Goal: Information Seeking & Learning: Learn about a topic

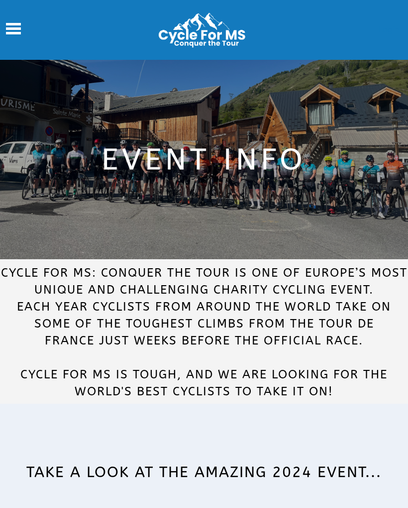
click at [107, 480] on span "TAKE A LOOK AT THE AMAZING 2024 EVENT..." at bounding box center [204, 472] width 356 height 18
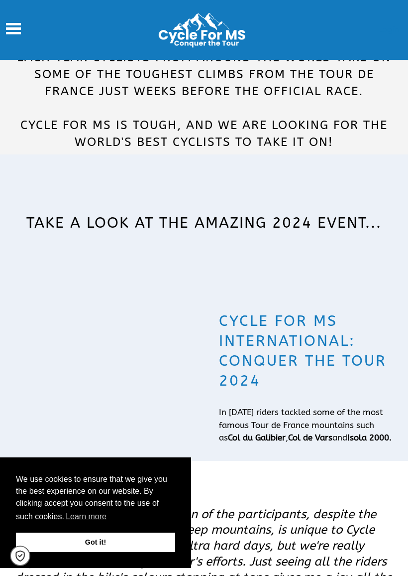
scroll to position [251, 0]
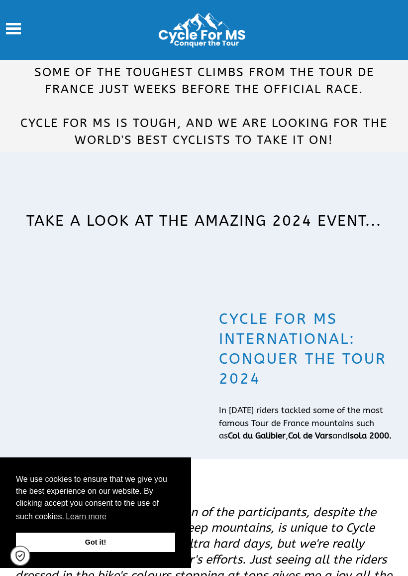
click at [102, 507] on link "Got it!" at bounding box center [95, 542] width 159 height 20
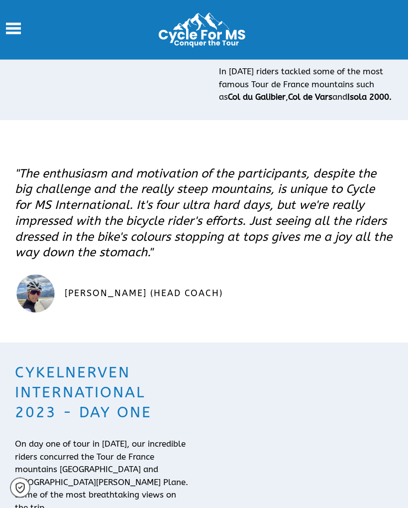
scroll to position [582, 0]
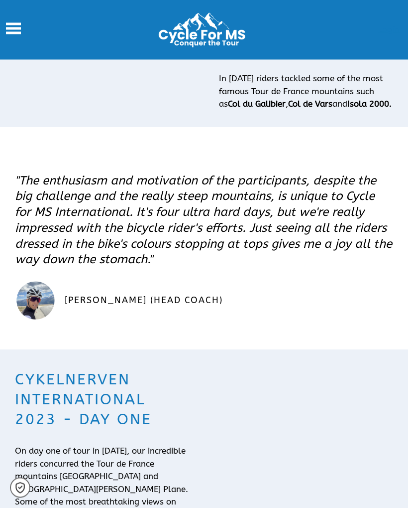
click at [10, 31] on button "Main Menu" at bounding box center [13, 29] width 15 height 15
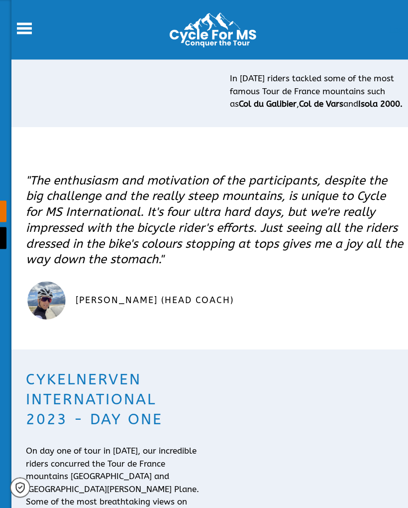
scroll to position [583, 0]
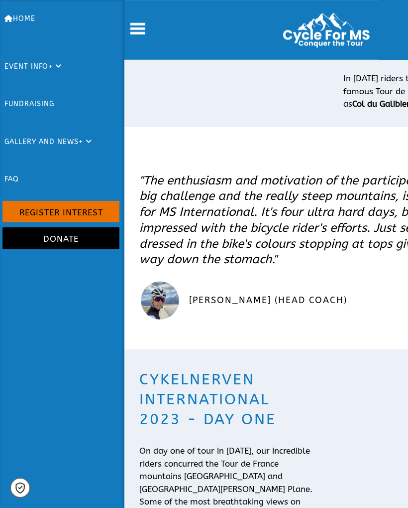
click at [18, 100] on link "Fundraising" at bounding box center [60, 104] width 119 height 38
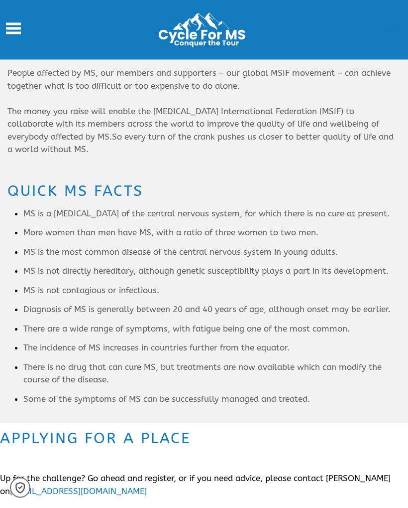
scroll to position [588, 0]
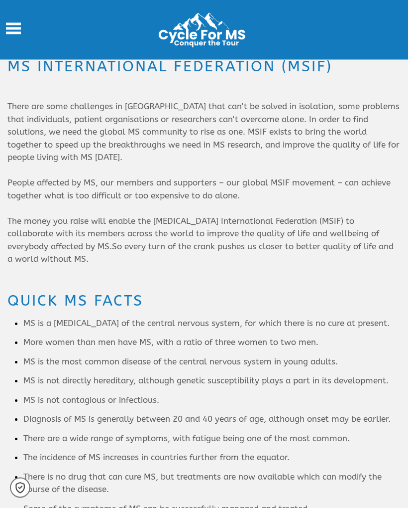
click at [10, 29] on span "Main Menu" at bounding box center [13, 28] width 15 height 2
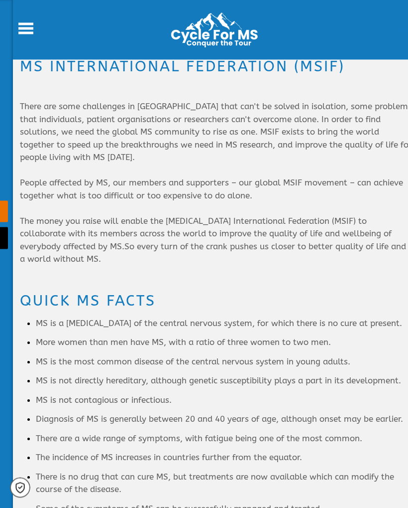
scroll to position [589, 0]
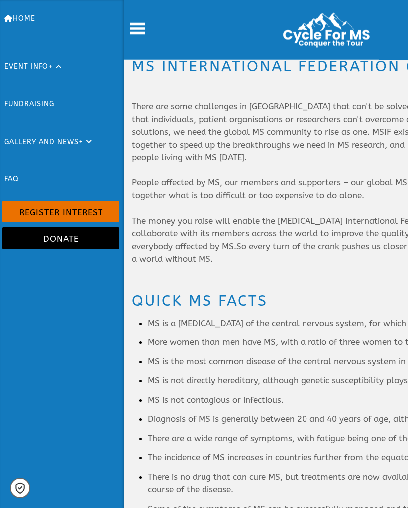
click at [45, 63] on link "Event Info +" at bounding box center [60, 67] width 119 height 38
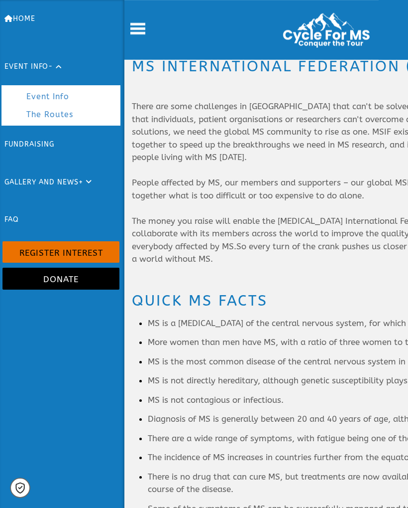
click at [21, 84] on link "Event Info -" at bounding box center [60, 67] width 119 height 38
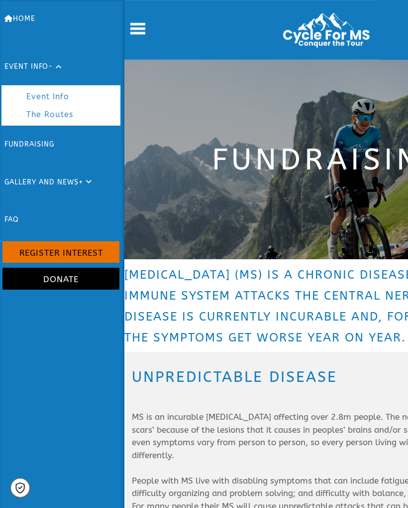
click at [24, 111] on link "The Routes" at bounding box center [68, 115] width 104 height 18
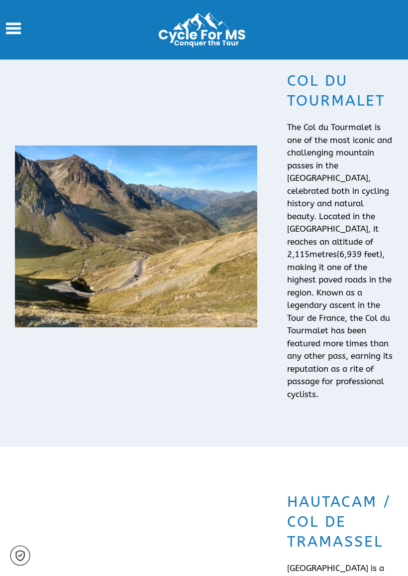
scroll to position [3439, 0]
